Goal: Transaction & Acquisition: Purchase product/service

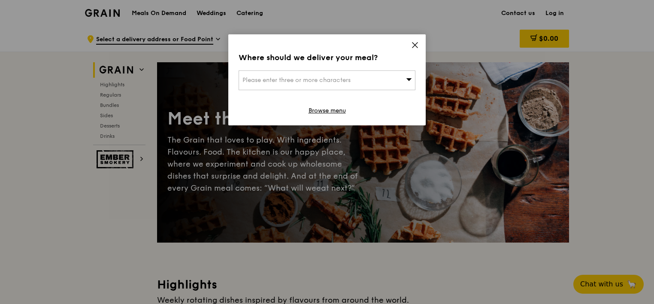
click at [414, 41] on icon at bounding box center [415, 45] width 8 height 8
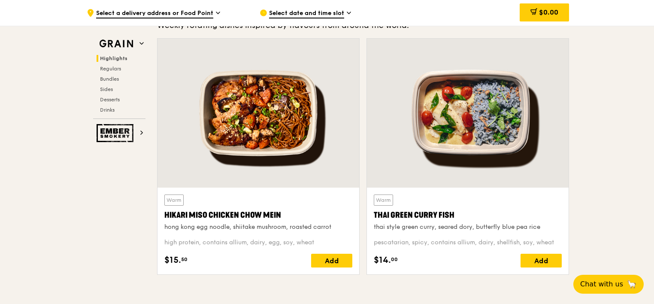
scroll to position [252, 0]
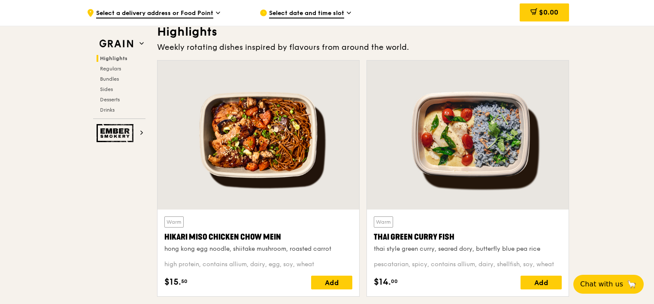
drag, startPoint x: 287, startPoint y: 238, endPoint x: 163, endPoint y: 239, distance: 124.4
click at [163, 239] on div "Warm Hikari Miso Chicken Chow Mein hong kong egg noodle, shiitake mushroom, roa…" at bounding box center [258, 252] width 202 height 87
copy div "Hikari Miso Chicken Chow Mein"
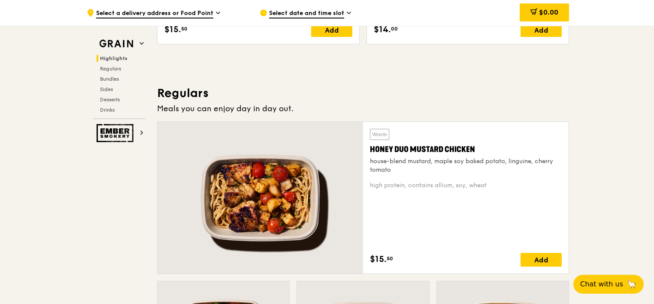
scroll to position [510, 0]
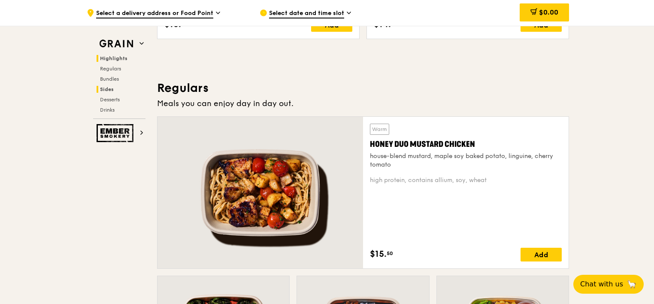
click at [106, 88] on span "Sides" at bounding box center [107, 89] width 14 height 6
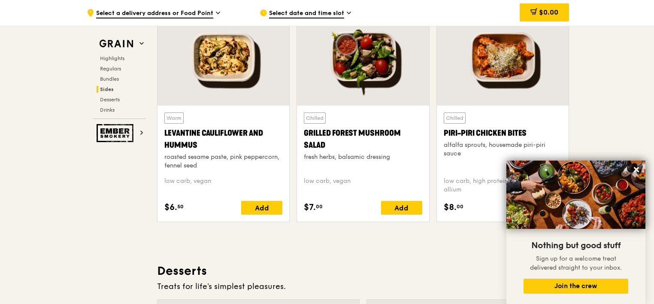
scroll to position [2202, 0]
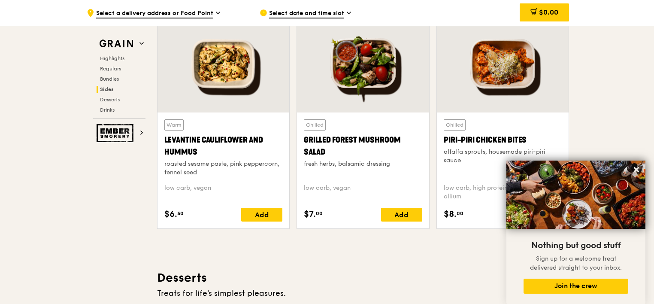
click at [480, 96] on div at bounding box center [503, 63] width 132 height 97
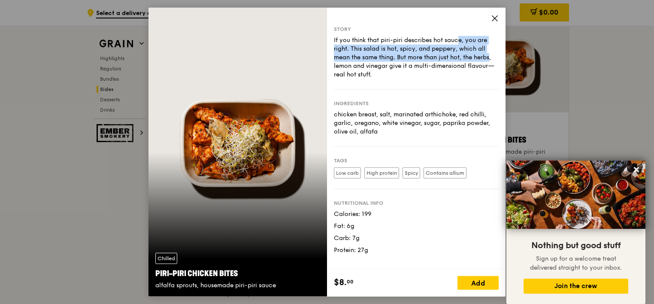
drag, startPoint x: 414, startPoint y: 39, endPoint x: 451, endPoint y: 59, distance: 42.6
click at [451, 59] on div "If you think that piri-piri describes hot sauce, you are right. This salad is h…" at bounding box center [416, 57] width 165 height 43
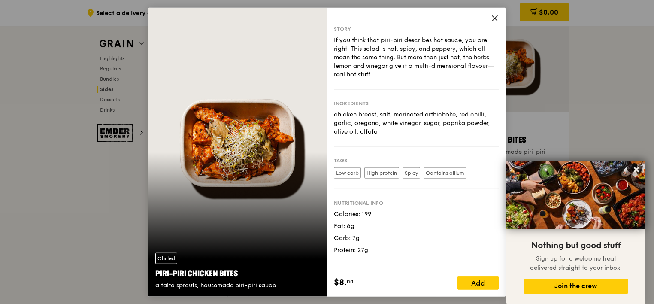
drag, startPoint x: 451, startPoint y: 59, endPoint x: 602, endPoint y: 82, distance: 152.3
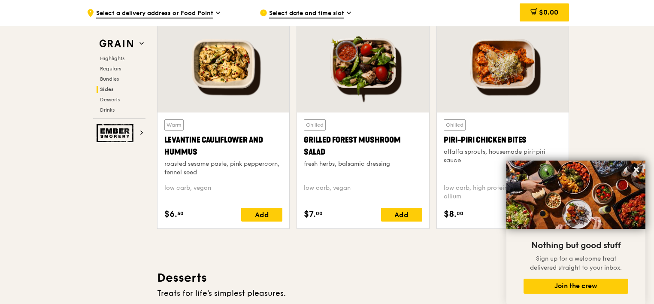
drag, startPoint x: 163, startPoint y: 134, endPoint x: 199, endPoint y: 149, distance: 38.9
click at [199, 149] on div "Warm Levantine Cauliflower and Hummus roasted sesame paste, pink peppercorn, fe…" at bounding box center [223, 170] width 132 height 116
copy div "Levantine Cauliflower and Hummus"
click at [111, 100] on span "Desserts" at bounding box center [111, 100] width 22 height 6
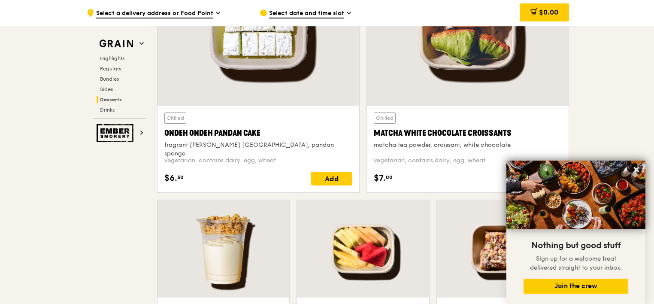
scroll to position [2565, 0]
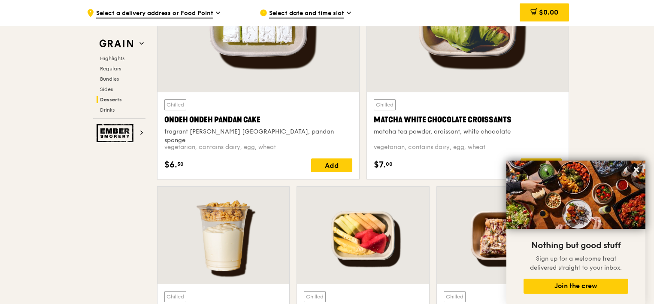
drag, startPoint x: 518, startPoint y: 117, endPoint x: 374, endPoint y: 120, distance: 144.2
click at [374, 120] on div "Matcha White Chocolate Croissants" at bounding box center [468, 120] width 188 height 12
drag, startPoint x: 515, startPoint y: 114, endPoint x: 372, endPoint y: 116, distance: 142.9
click at [372, 116] on div "Chilled Matcha White Chocolate Croissants matcha tea powder, croissant, white c…" at bounding box center [468, 135] width 202 height 87
copy div "Matcha White Chocolate Croissants"
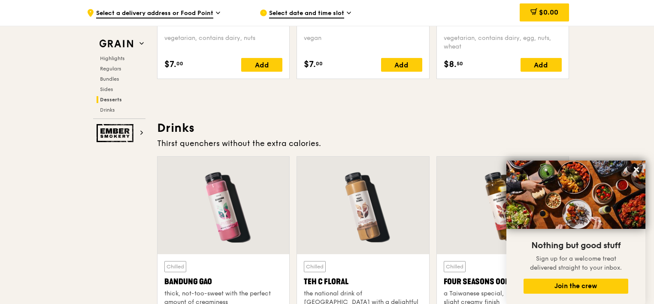
scroll to position [2951, 0]
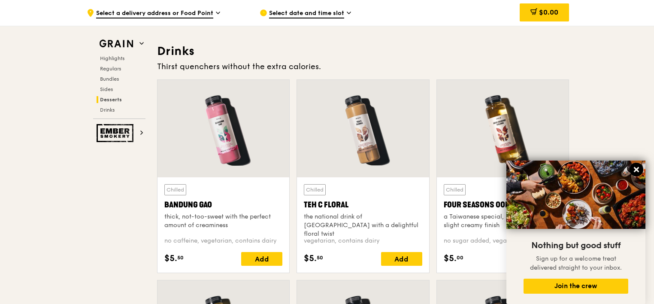
click at [637, 167] on icon at bounding box center [636, 170] width 8 height 8
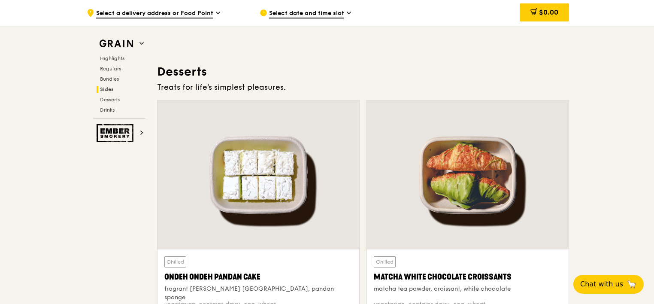
scroll to position [2393, 0]
